Goal: Check status: Check status

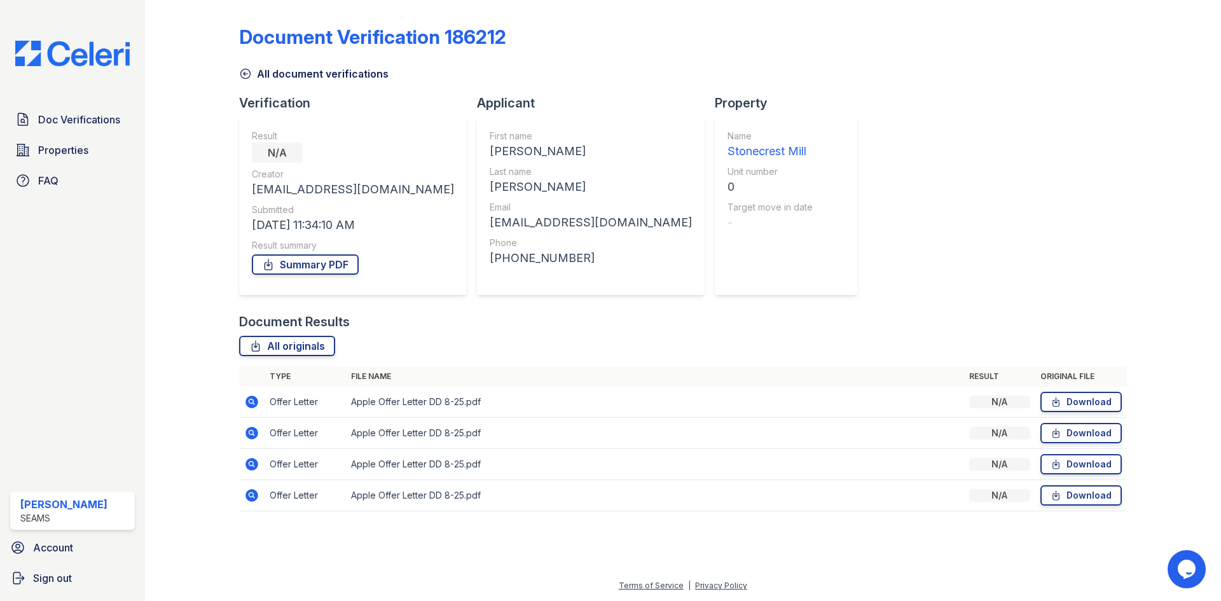
click at [259, 71] on link "All document verifications" at bounding box center [313, 73] width 149 height 15
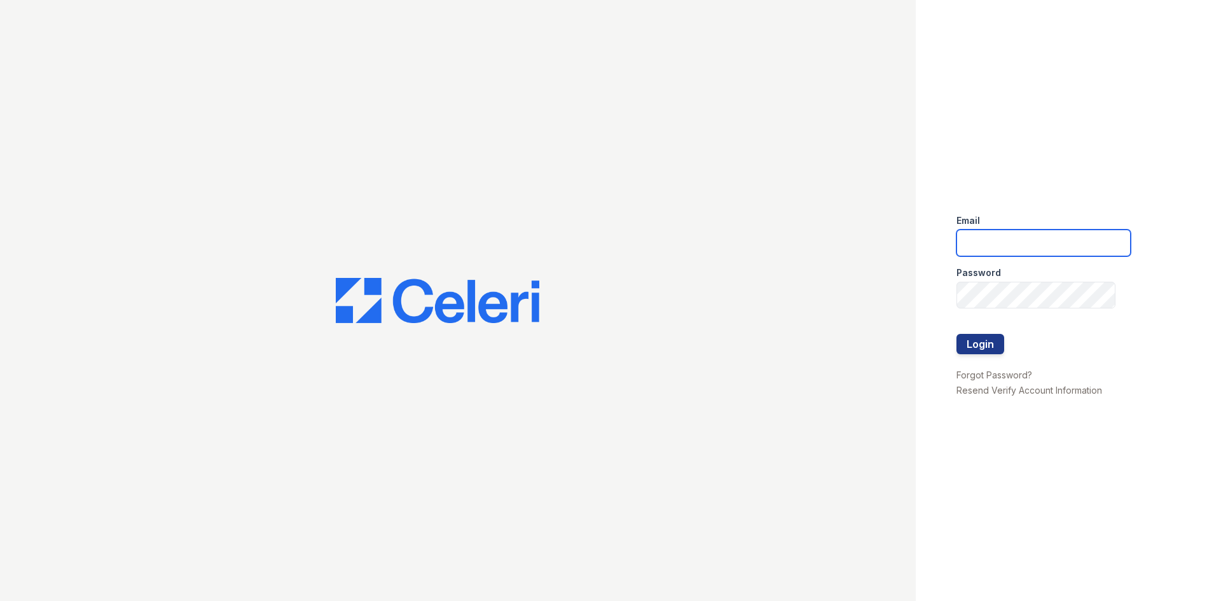
click at [1004, 236] on input "email" at bounding box center [1043, 242] width 174 height 27
click at [1008, 233] on input "email" at bounding box center [1043, 242] width 174 height 27
type input "[EMAIL_ADDRESS]"
click at [980, 337] on button "Login" at bounding box center [980, 344] width 48 height 20
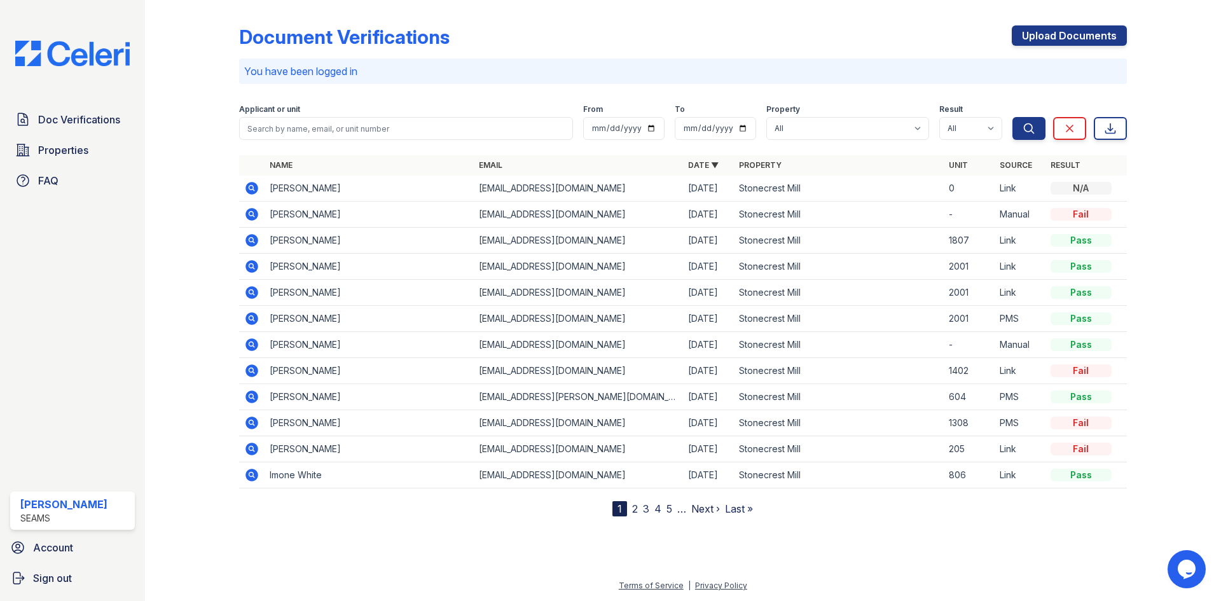
click at [255, 240] on icon at bounding box center [251, 240] width 13 height 13
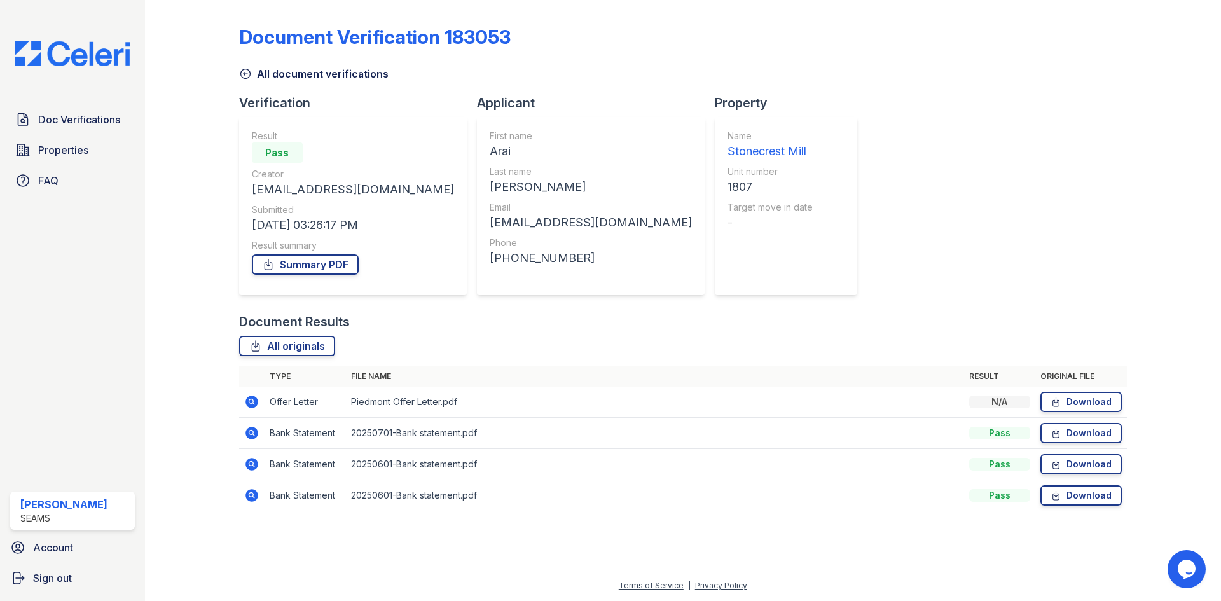
click at [250, 74] on icon at bounding box center [245, 73] width 13 height 13
